Goal: Information Seeking & Learning: Find specific fact

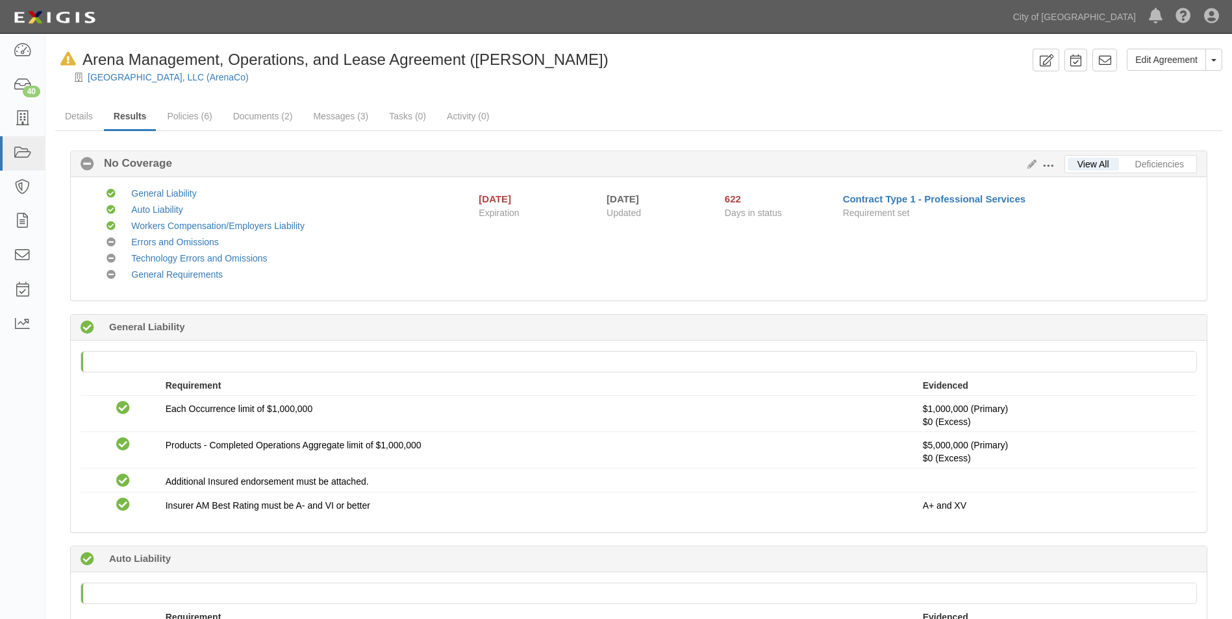
scroll to position [519, 0]
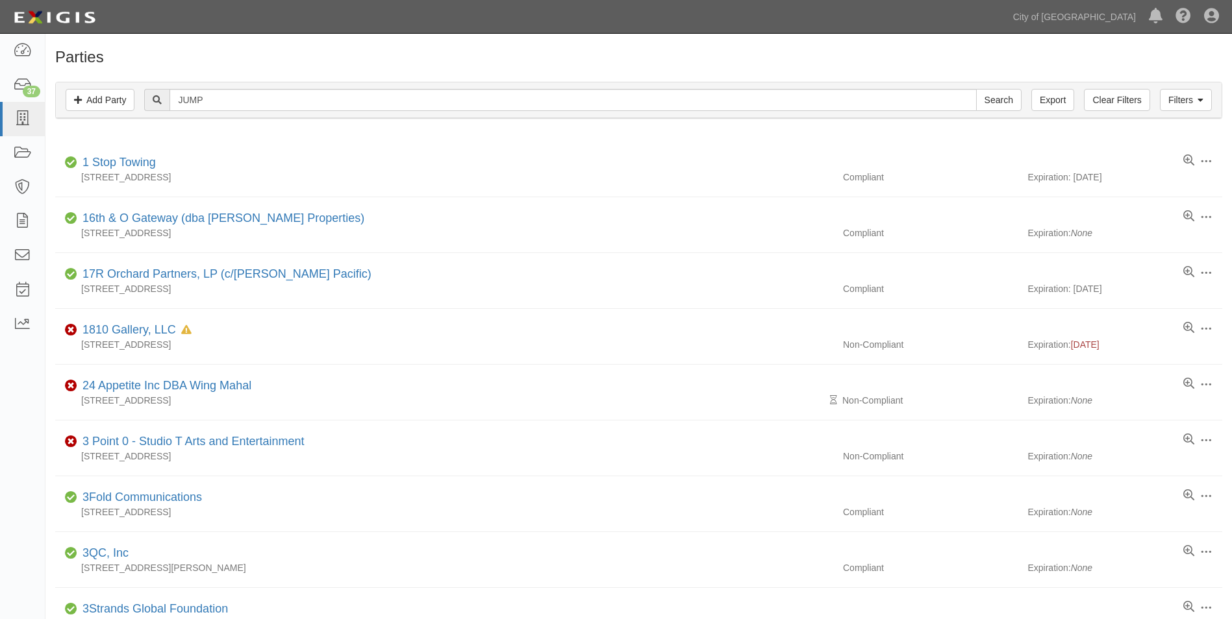
type input "JUMP"
click at [976, 89] on input "Search" at bounding box center [998, 100] width 45 height 22
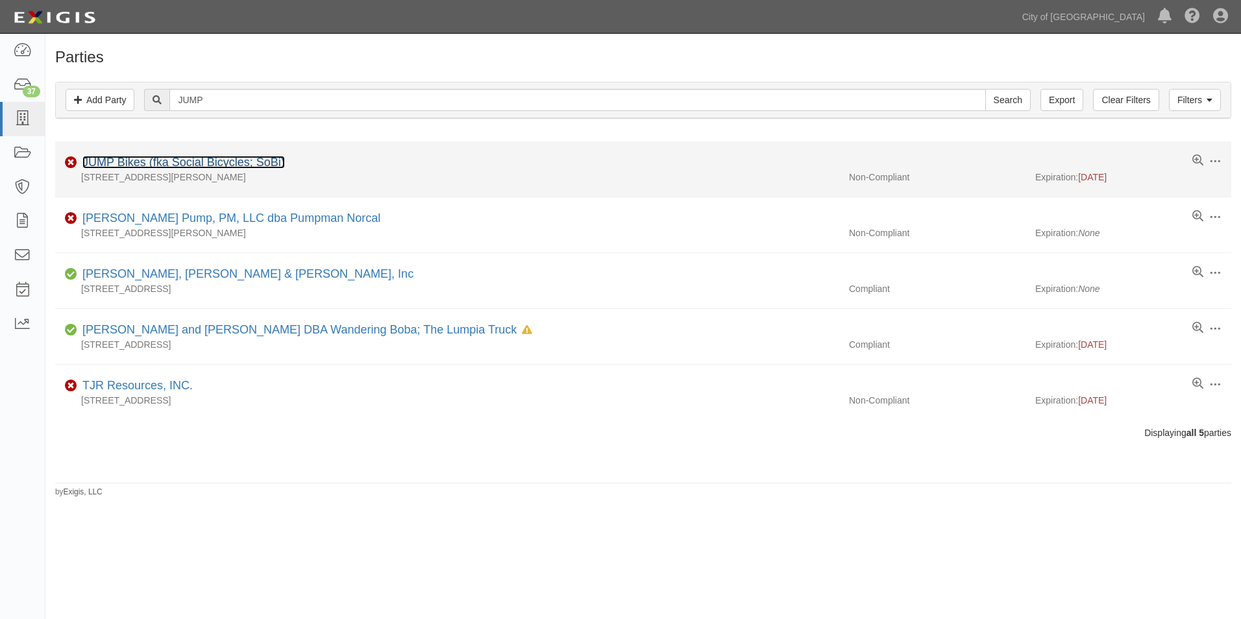
click at [217, 161] on link "JUMP Bikes (fka Social Bicycles; SoBi)" at bounding box center [183, 162] width 203 height 13
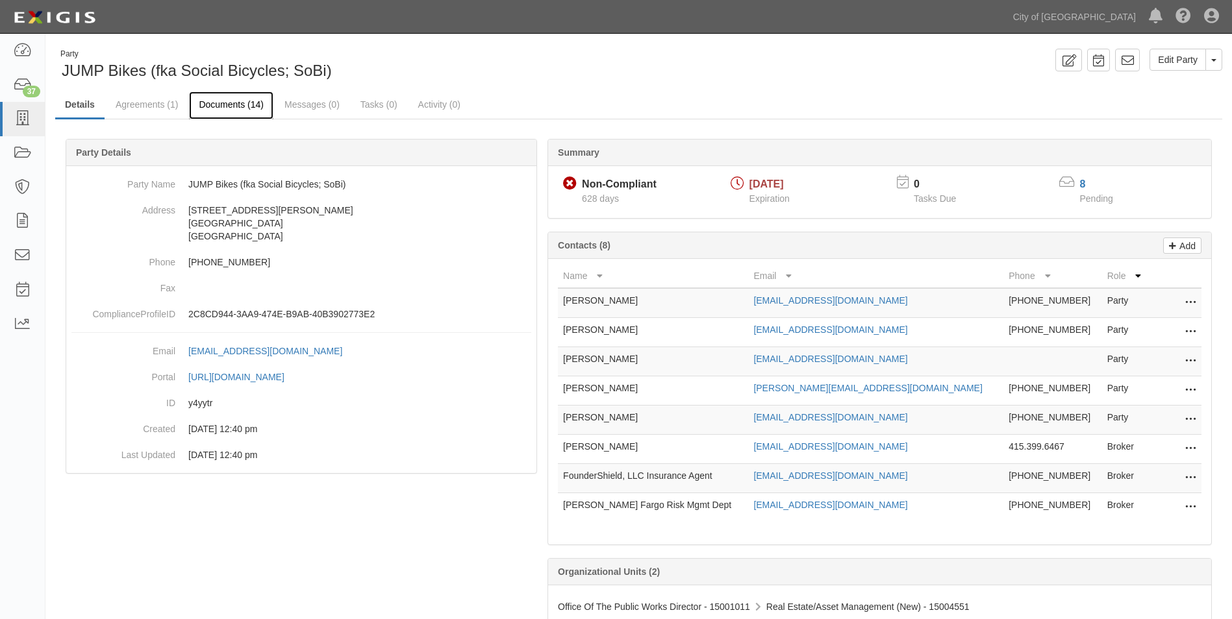
click at [237, 106] on link "Documents (14)" at bounding box center [231, 106] width 84 height 28
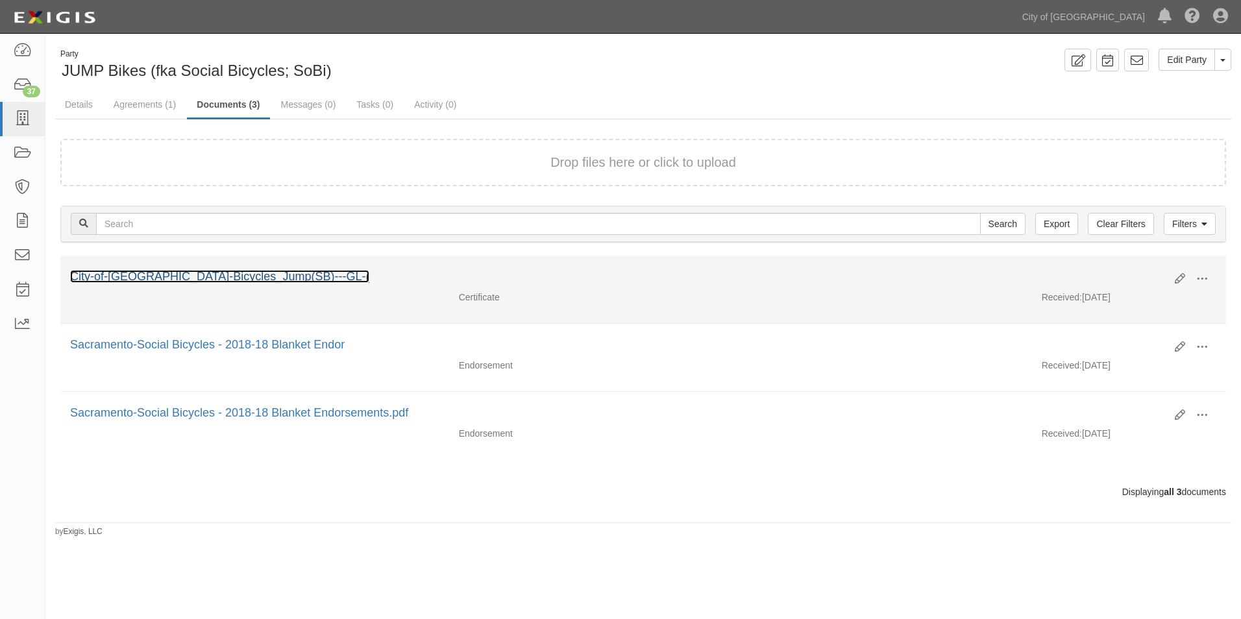
click at [251, 273] on link "City-of-[GEOGRAPHIC_DATA]-Bicycles_Jump(SB)---GL-(" at bounding box center [219, 276] width 299 height 13
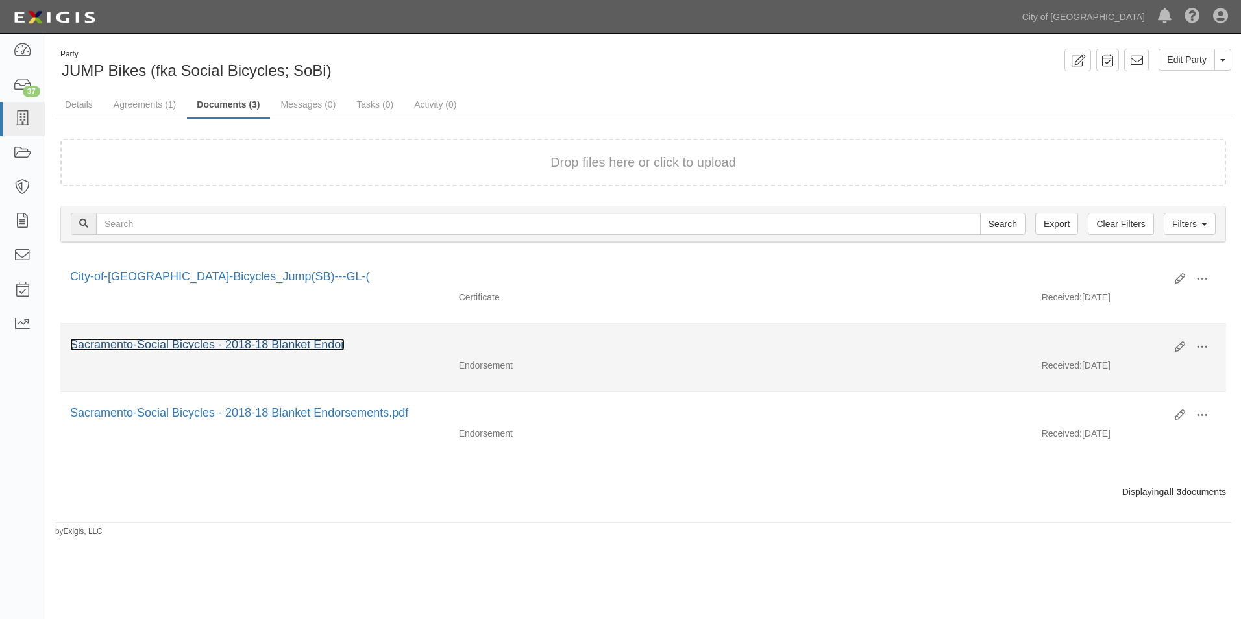
click at [205, 341] on link "Sacramento-Social Bicycles - 2018-18 Blanket Endor" at bounding box center [207, 344] width 275 height 13
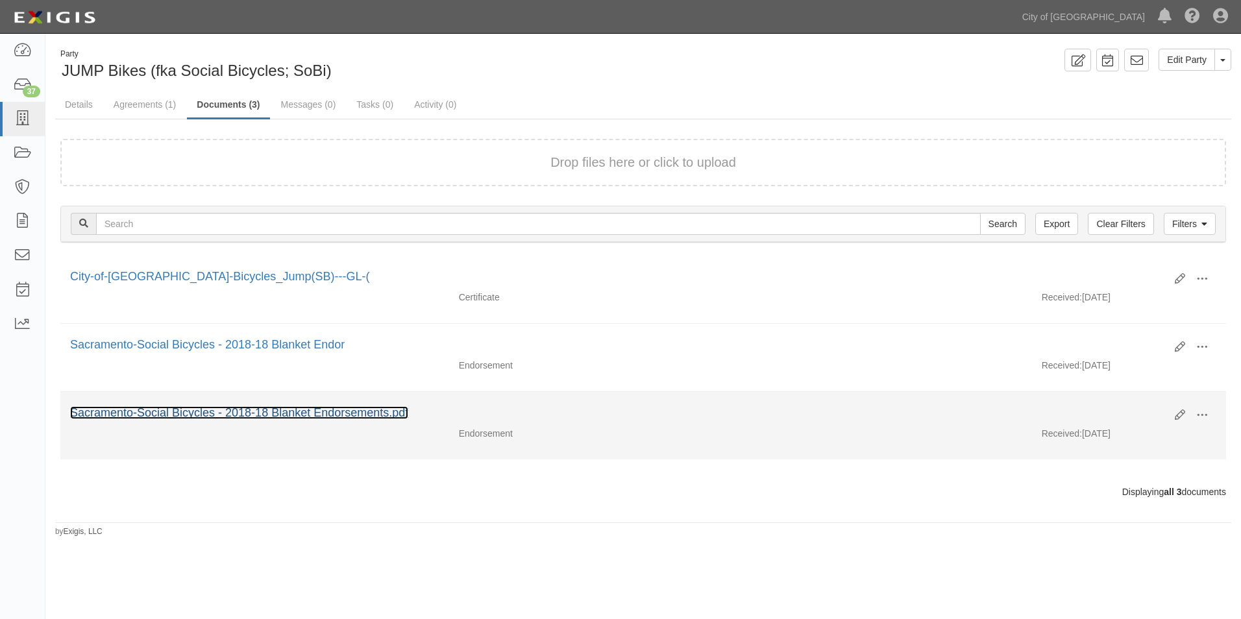
click at [219, 408] on link "Sacramento-Social Bicycles - 2018-18 Blanket Endorsements.pdf" at bounding box center [239, 412] width 338 height 13
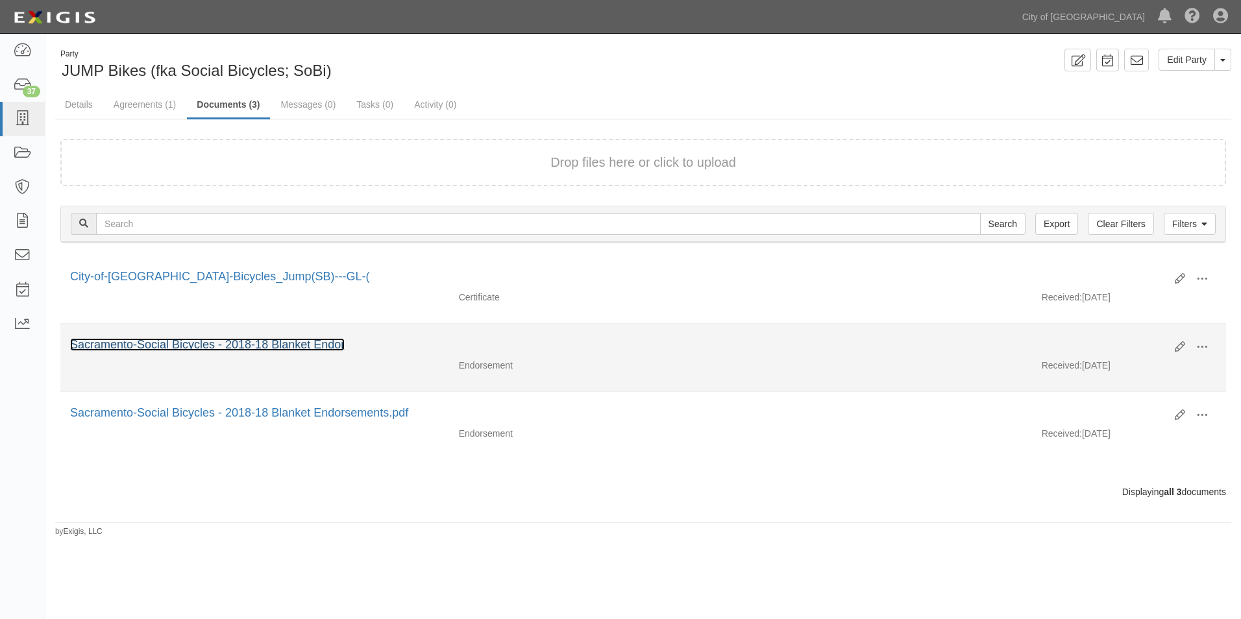
click at [267, 345] on link "Sacramento-Social Bicycles - 2018-18 Blanket Endor" at bounding box center [207, 344] width 275 height 13
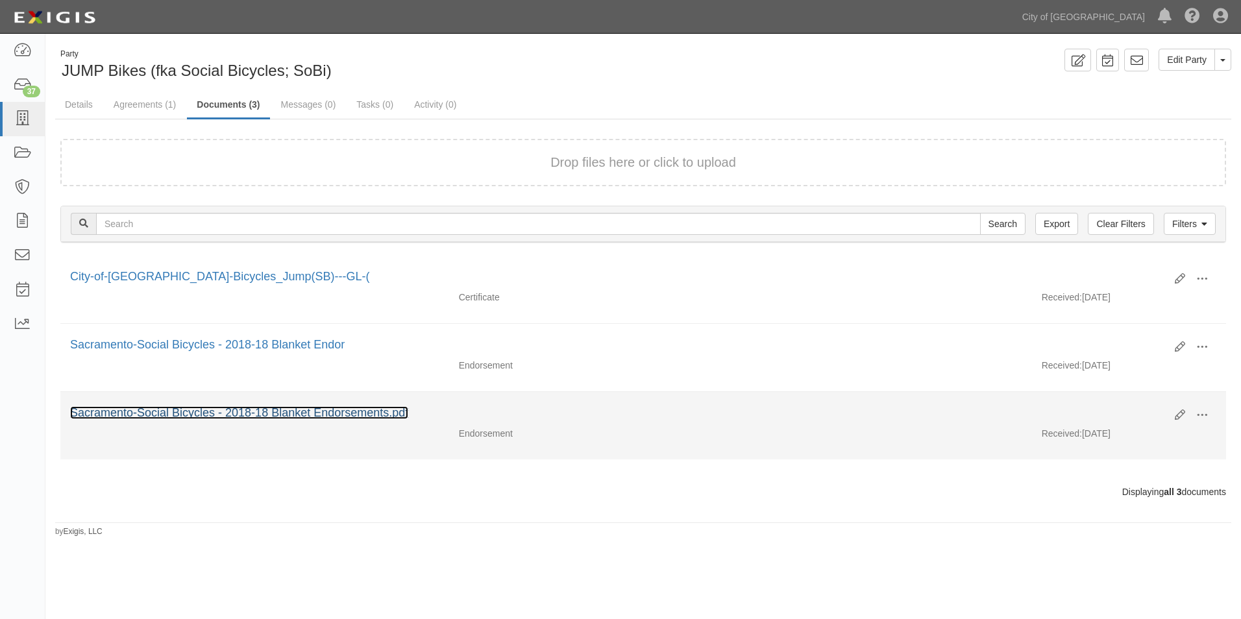
click at [240, 408] on link "Sacramento-Social Bicycles - 2018-18 Blanket Endorsements.pdf" at bounding box center [239, 412] width 338 height 13
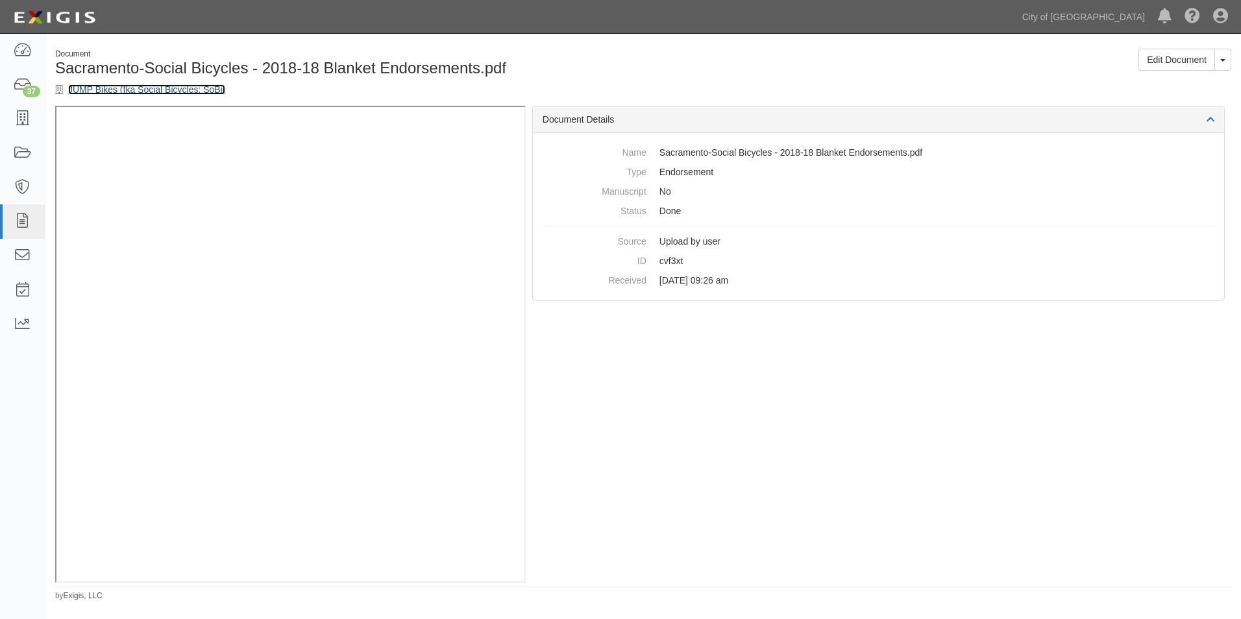
click at [130, 89] on link "JUMP Bikes (fka Social Bicycles; SoBi)" at bounding box center [146, 89] width 157 height 10
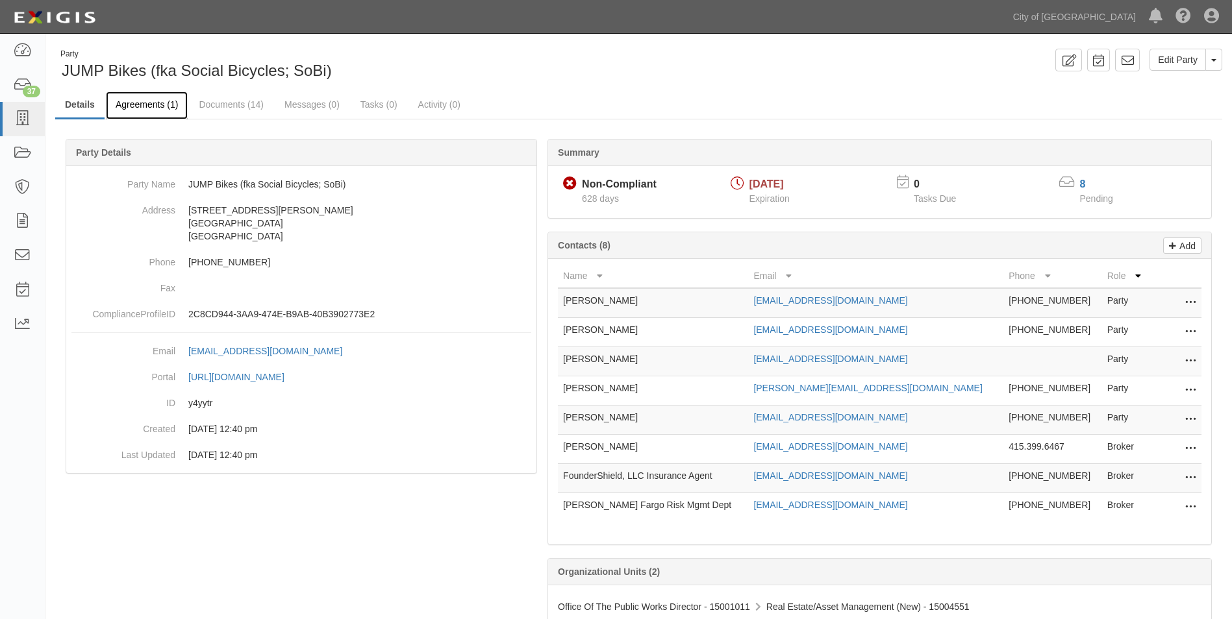
click at [164, 104] on link "Agreements (1)" at bounding box center [147, 106] width 82 height 28
